Goal: Task Accomplishment & Management: Manage account settings

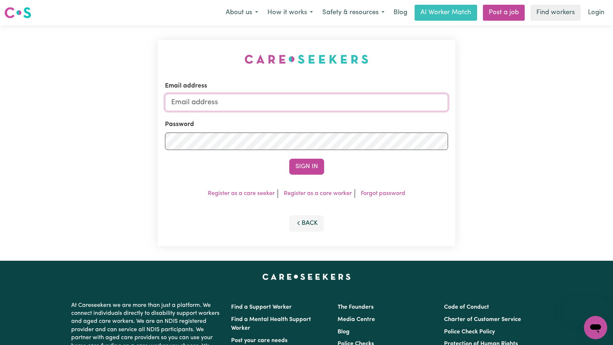
click at [343, 105] on input "Email address" at bounding box center [306, 102] width 283 height 17
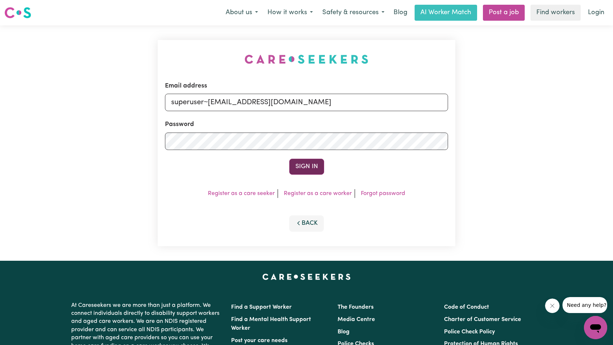
type input "superuser~[EMAIL_ADDRESS][DOMAIN_NAME]"
click at [303, 166] on button "Sign In" at bounding box center [306, 167] width 35 height 16
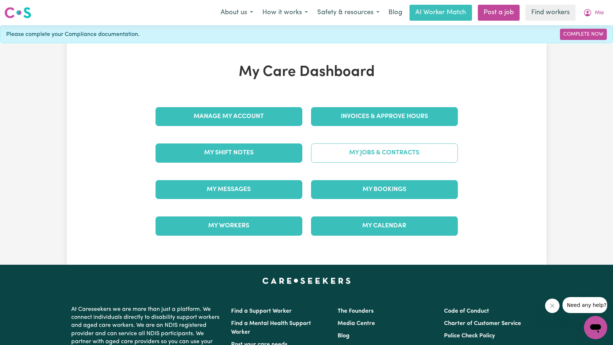
click at [392, 151] on link "My Jobs & Contracts" at bounding box center [384, 153] width 147 height 19
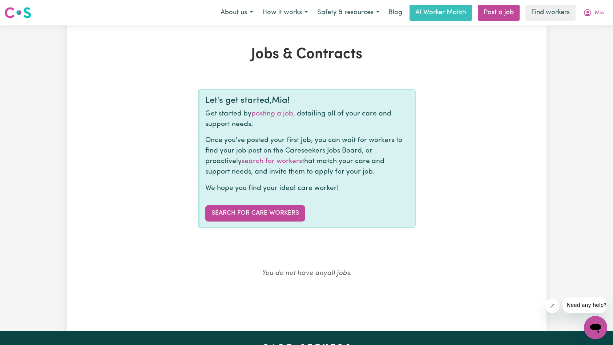
click at [555, 308] on button "Close message from company" at bounding box center [552, 306] width 15 height 15
click at [600, 9] on span "Mia" at bounding box center [599, 13] width 9 height 8
click at [596, 26] on link "My Dashboard" at bounding box center [579, 28] width 57 height 14
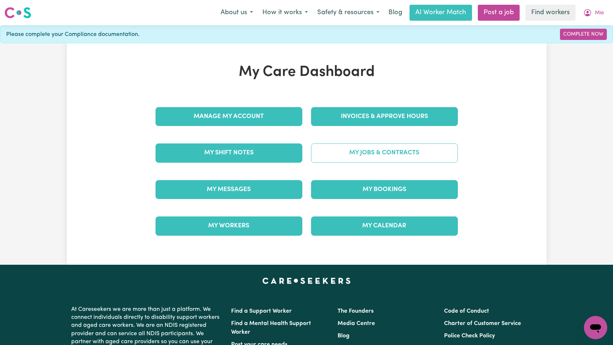
click at [406, 151] on link "My Jobs & Contracts" at bounding box center [384, 153] width 147 height 19
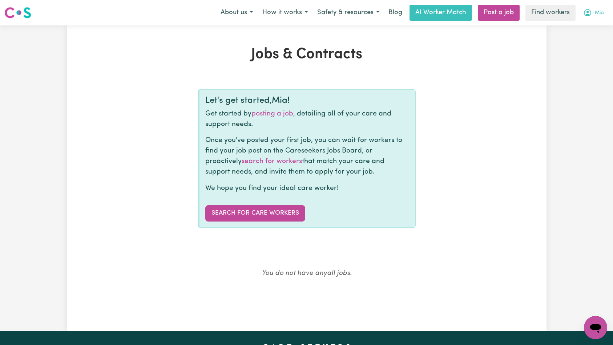
click at [601, 11] on span "Mia" at bounding box center [599, 13] width 9 height 8
click at [581, 42] on link "Logout" at bounding box center [579, 42] width 57 height 14
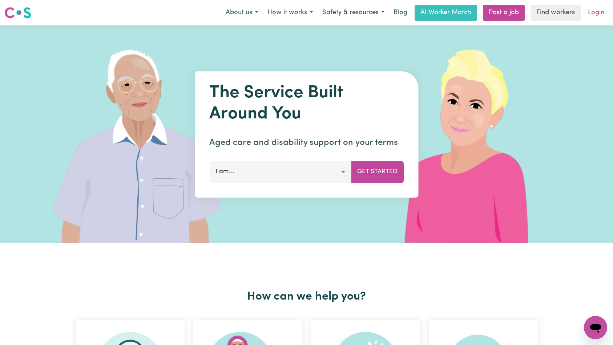
click at [598, 11] on link "Login" at bounding box center [596, 13] width 25 height 16
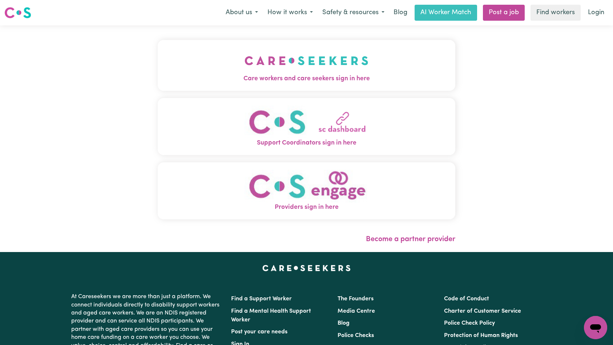
click at [158, 81] on span "Care workers and care seekers sign in here" at bounding box center [307, 78] width 298 height 9
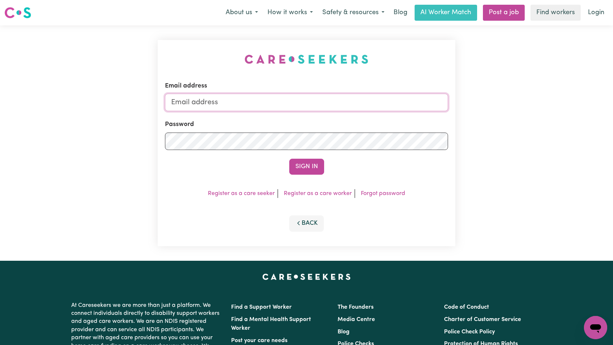
click at [302, 105] on input "Email address" at bounding box center [306, 102] width 283 height 17
type input "superuser~[EMAIL_ADDRESS][DOMAIN_NAME]"
click at [301, 170] on button "Sign In" at bounding box center [306, 167] width 35 height 16
